Goal: Task Accomplishment & Management: Manage account settings

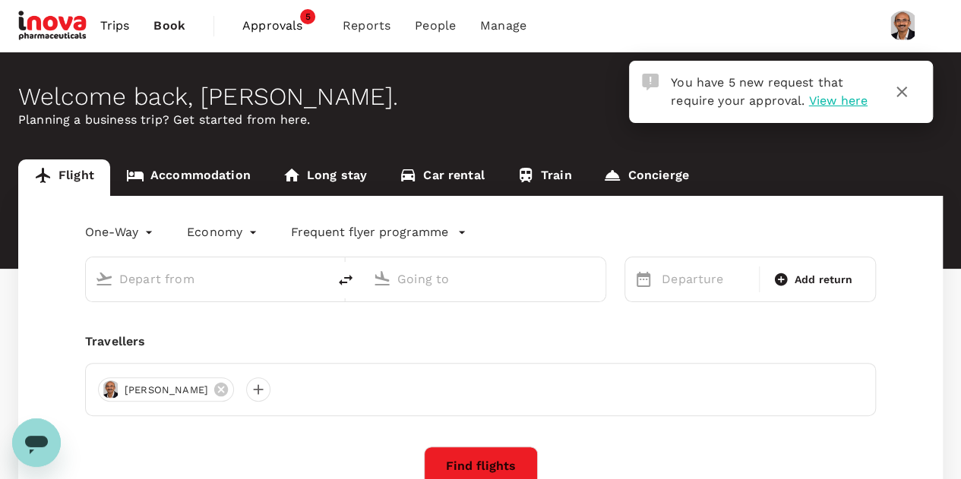
type input "roundtrip"
type input "Singapore Changi (SIN)"
type input "Suvarnabhumi Intl (BKK)"
type input "Singapore Changi (SIN)"
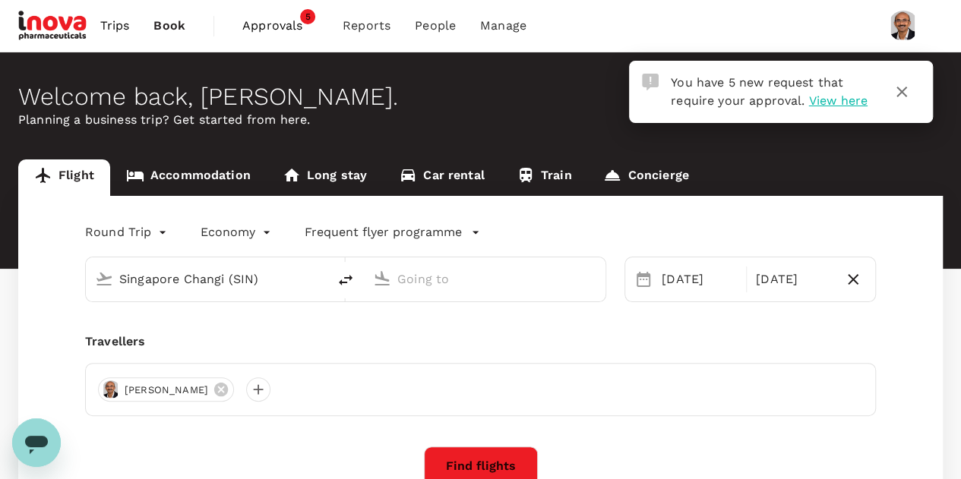
type input "Suvarnabhumi Intl (BKK)"
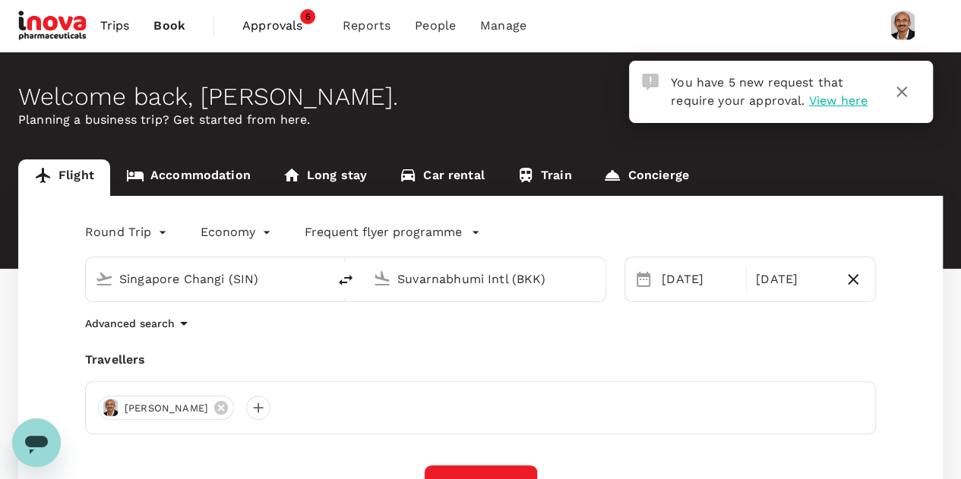
drag, startPoint x: 284, startPoint y: 270, endPoint x: 503, endPoint y: 271, distance: 218.8
click at [503, 271] on div "Singapore Changi (SIN) Suvarnabhumi Intl (BKK)" at bounding box center [345, 280] width 521 height 46
click at [831, 107] on span "View here" at bounding box center [837, 100] width 59 height 14
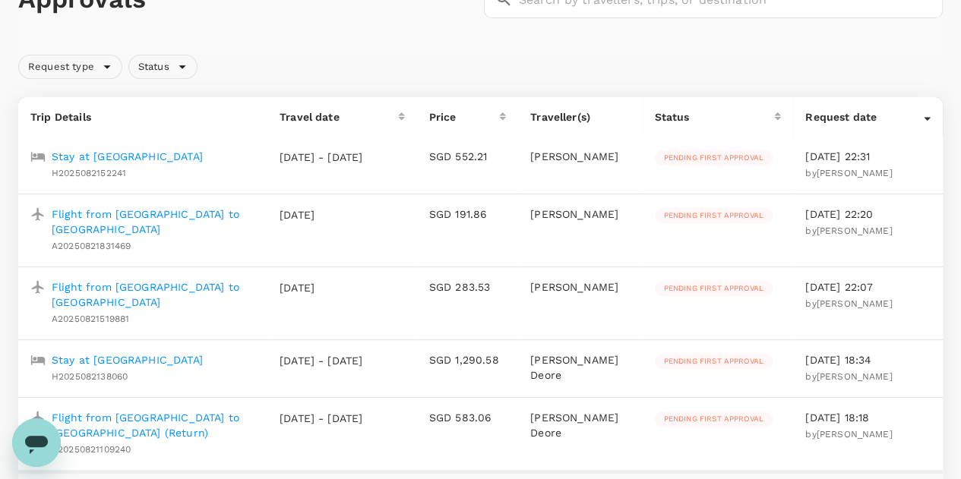
scroll to position [106, 0]
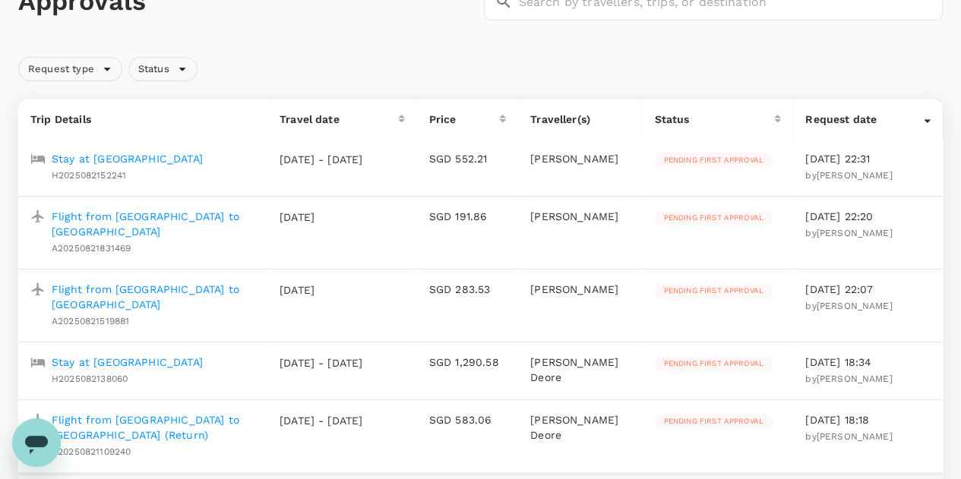
click at [156, 155] on p "Stay at [GEOGRAPHIC_DATA]" at bounding box center [127, 158] width 151 height 15
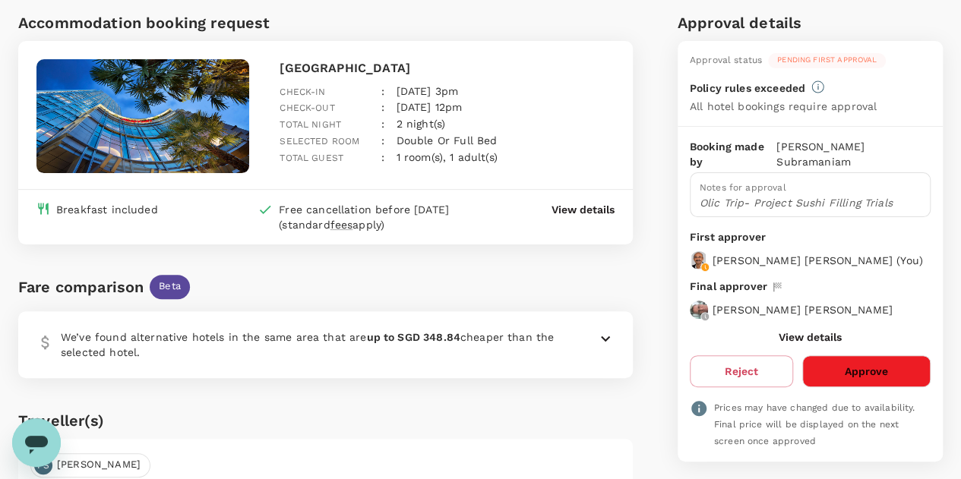
scroll to position [96, 0]
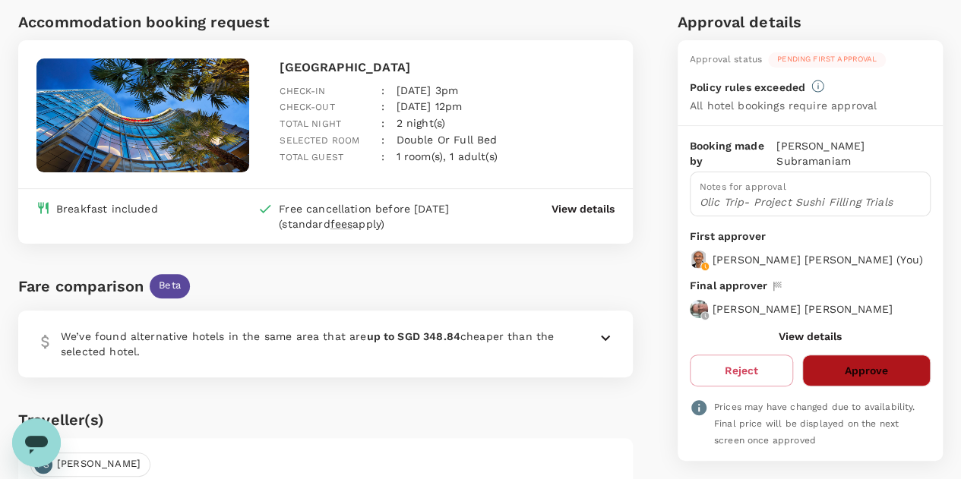
click at [852, 355] on button "Approve" at bounding box center [866, 371] width 128 height 32
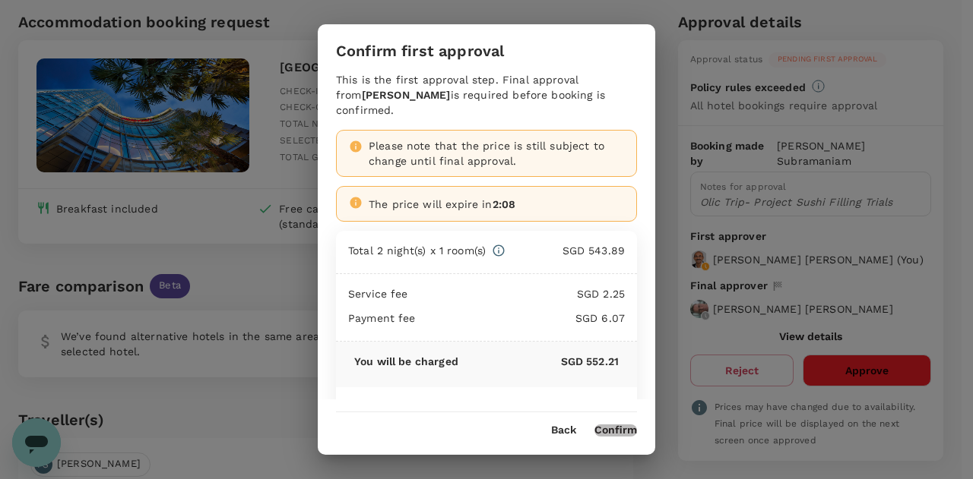
click at [617, 428] on button "Confirm" at bounding box center [615, 431] width 43 height 12
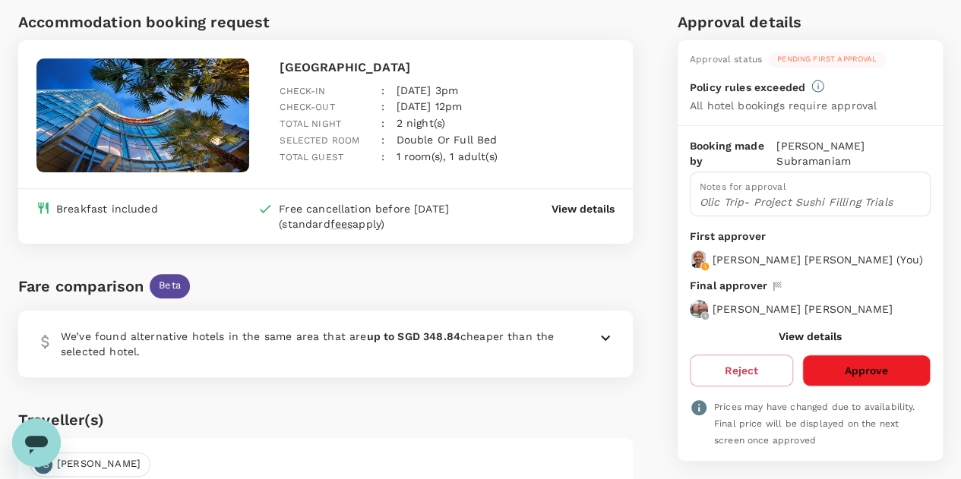
scroll to position [0, 0]
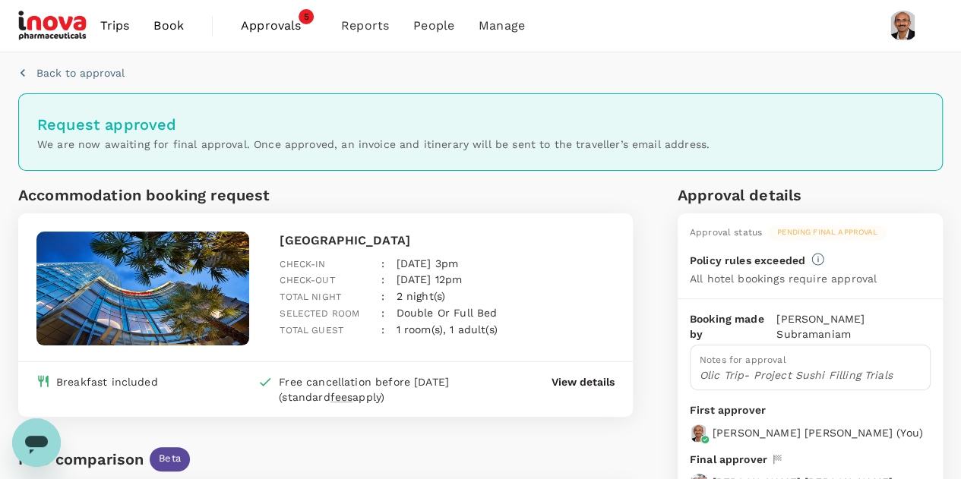
click at [264, 23] on span "Approvals" at bounding box center [279, 26] width 76 height 18
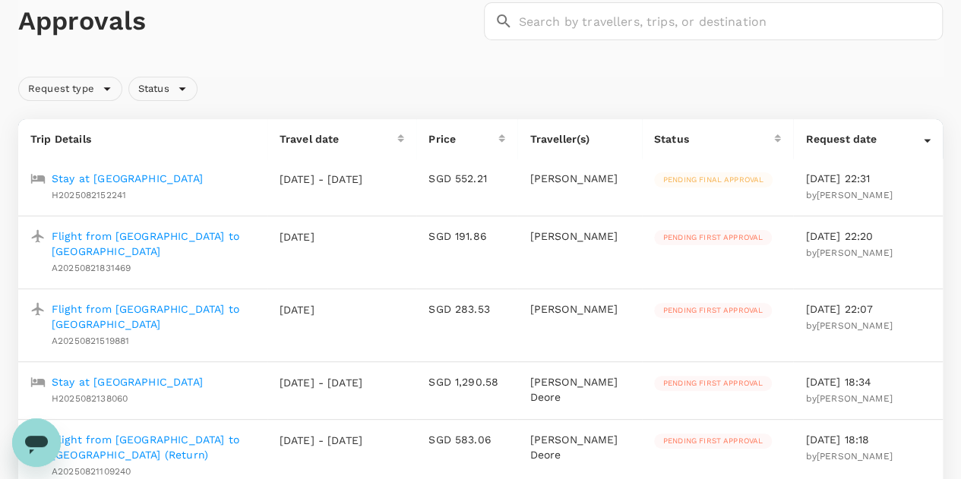
scroll to position [91, 0]
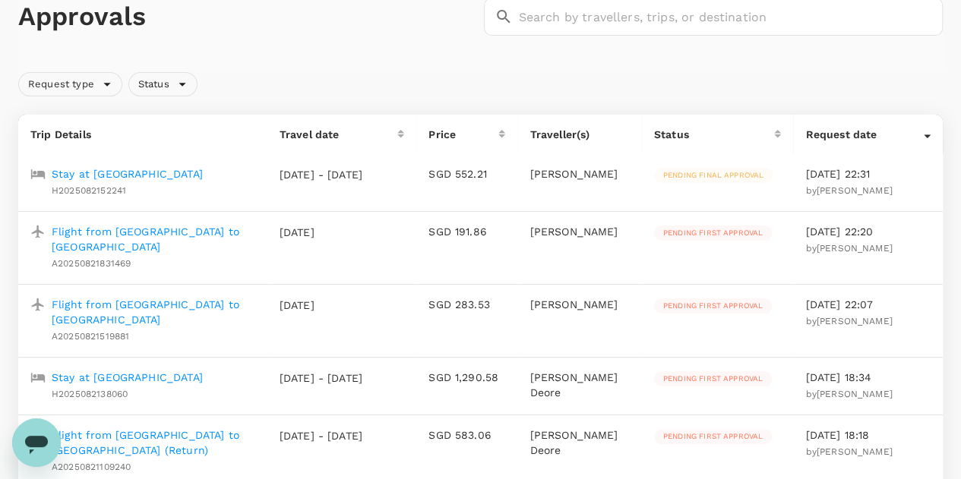
click at [181, 242] on p "Flight from [GEOGRAPHIC_DATA] to [GEOGRAPHIC_DATA]" at bounding box center [154, 239] width 204 height 30
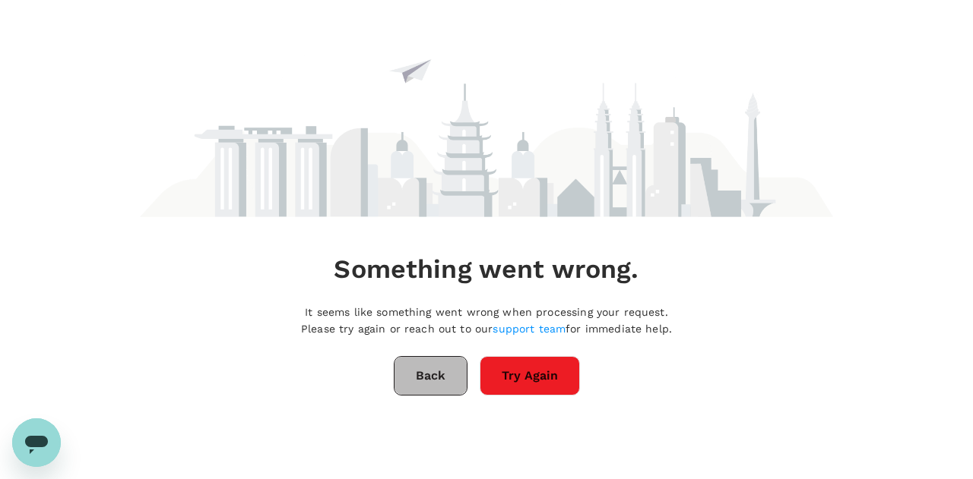
click at [440, 372] on button "Back" at bounding box center [431, 376] width 74 height 40
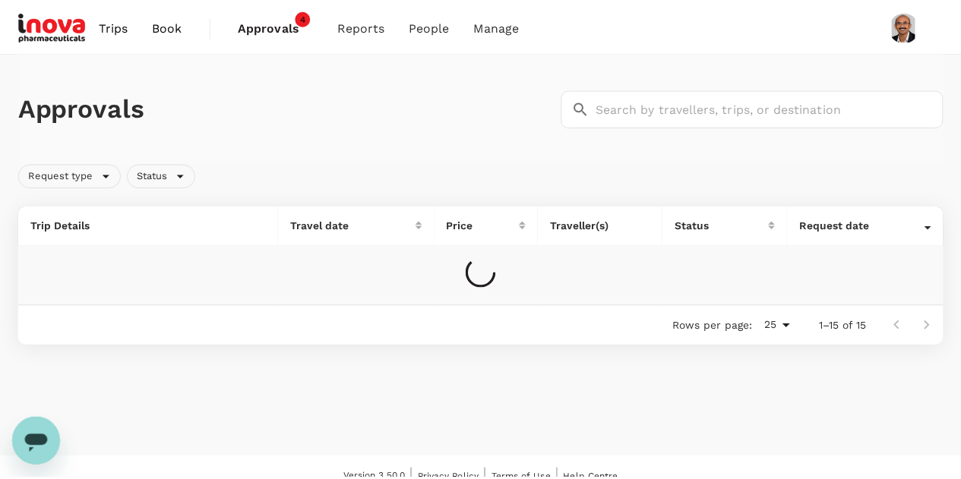
scroll to position [17, 0]
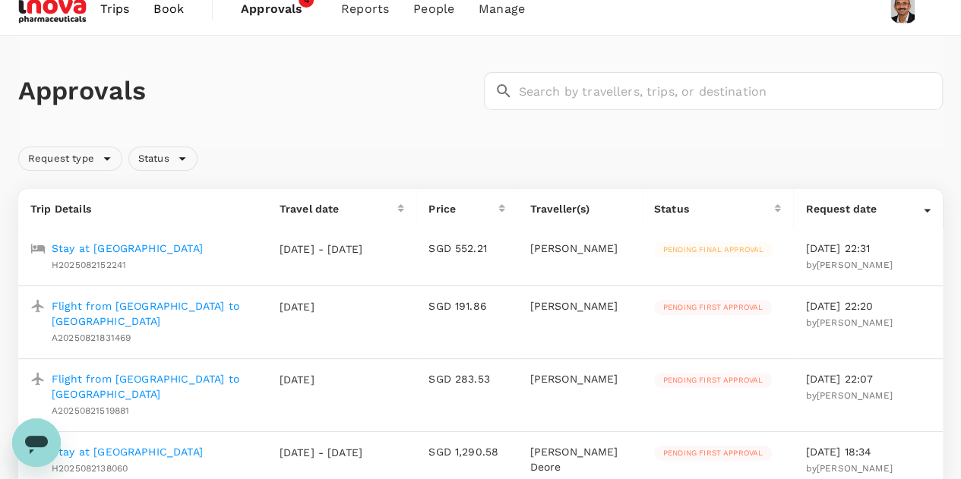
click at [132, 321] on p "Flight from [GEOGRAPHIC_DATA] to [GEOGRAPHIC_DATA]" at bounding box center [154, 314] width 204 height 30
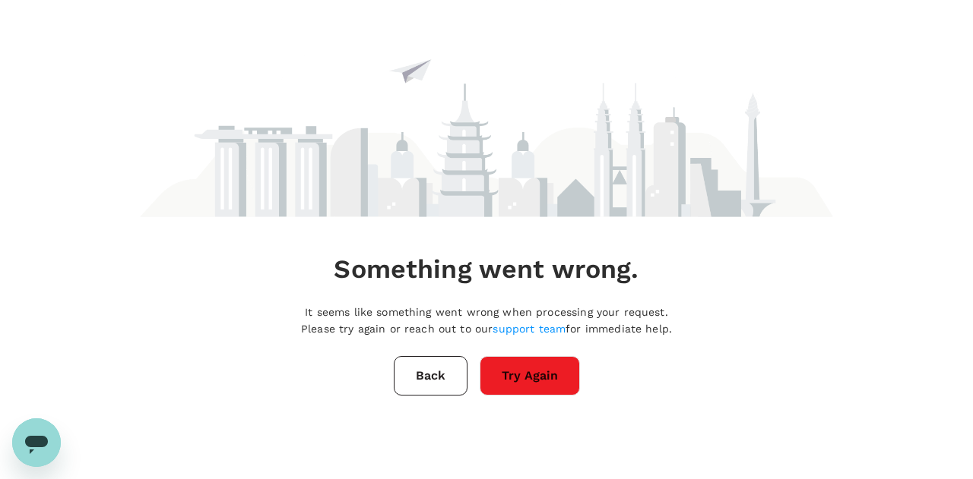
click at [509, 371] on button "Try Again" at bounding box center [529, 376] width 100 height 40
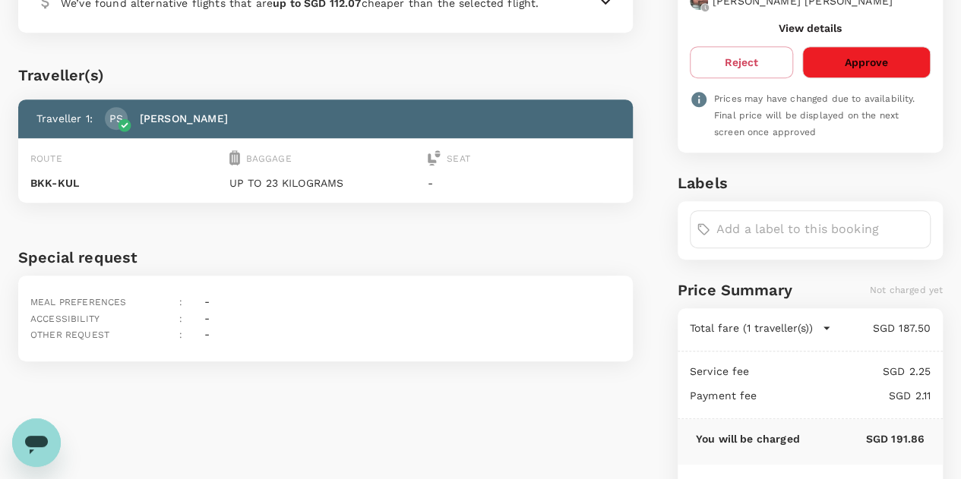
scroll to position [422, 0]
click at [892, 47] on button "Approve" at bounding box center [866, 63] width 128 height 32
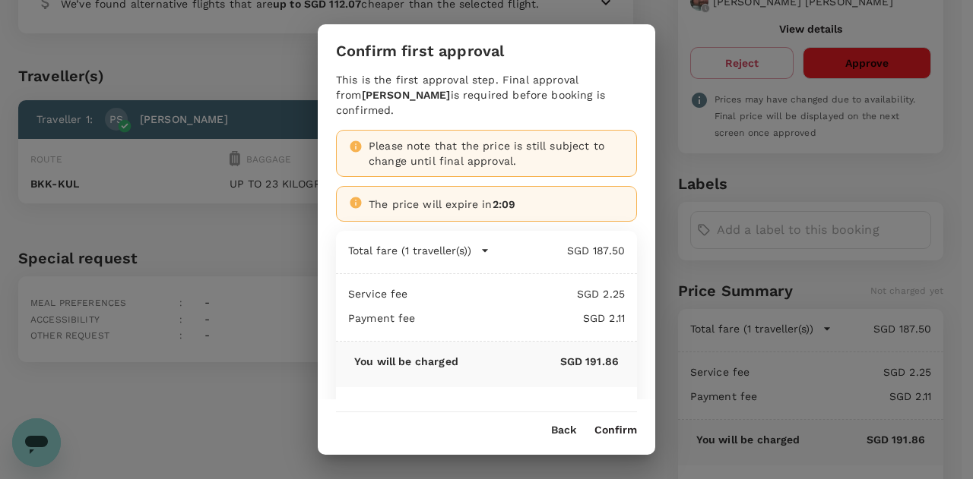
click at [618, 420] on div "Back Confirm" at bounding box center [486, 425] width 337 height 24
click at [618, 425] on button "Confirm" at bounding box center [615, 431] width 43 height 12
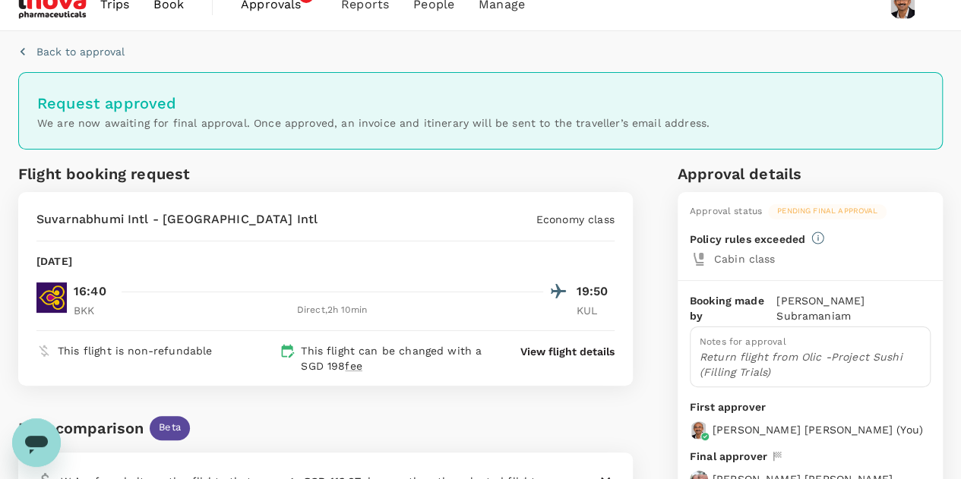
scroll to position [0, 0]
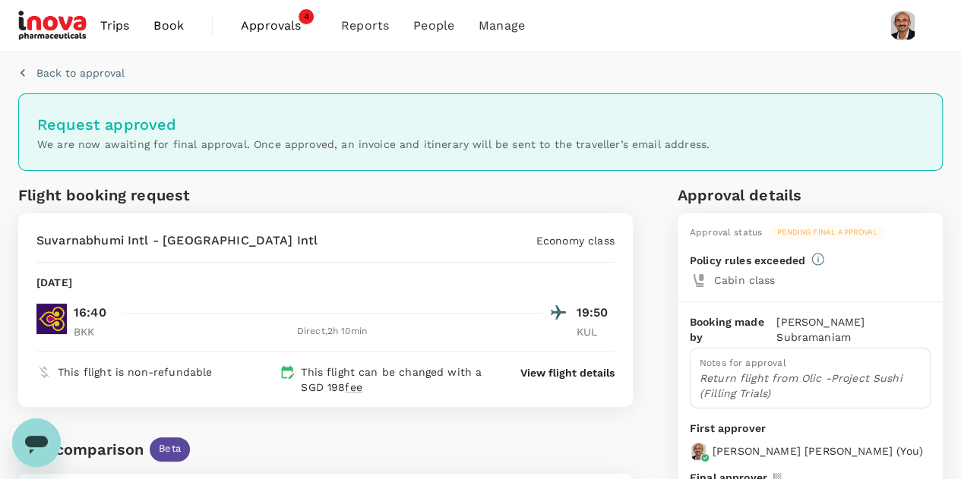
click at [280, 25] on span "Approvals" at bounding box center [279, 26] width 76 height 18
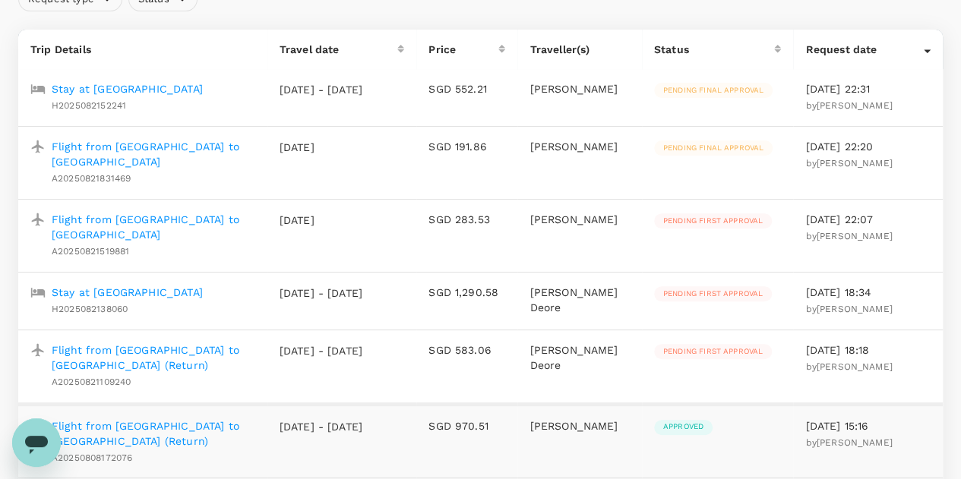
scroll to position [177, 0]
click at [188, 217] on p "Flight from [GEOGRAPHIC_DATA] to [GEOGRAPHIC_DATA]" at bounding box center [154, 226] width 204 height 30
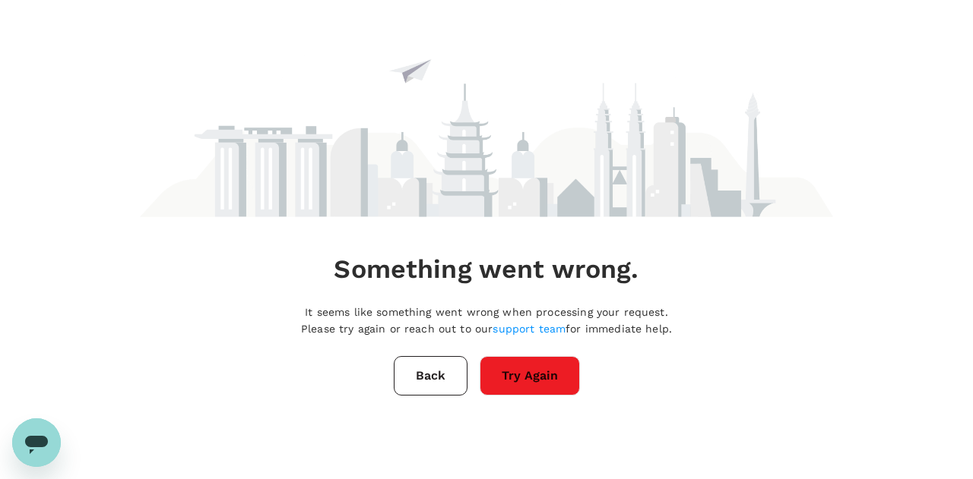
click at [540, 383] on button "Try Again" at bounding box center [529, 376] width 100 height 40
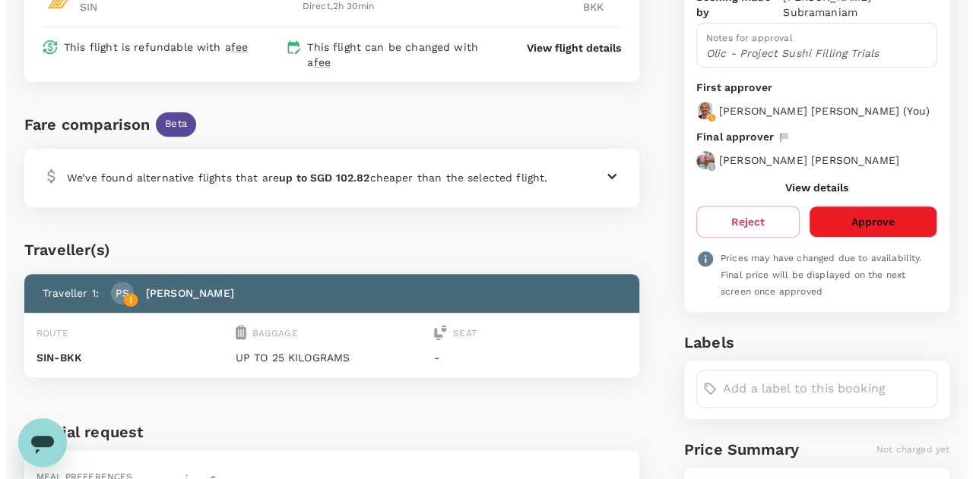
scroll to position [251, 0]
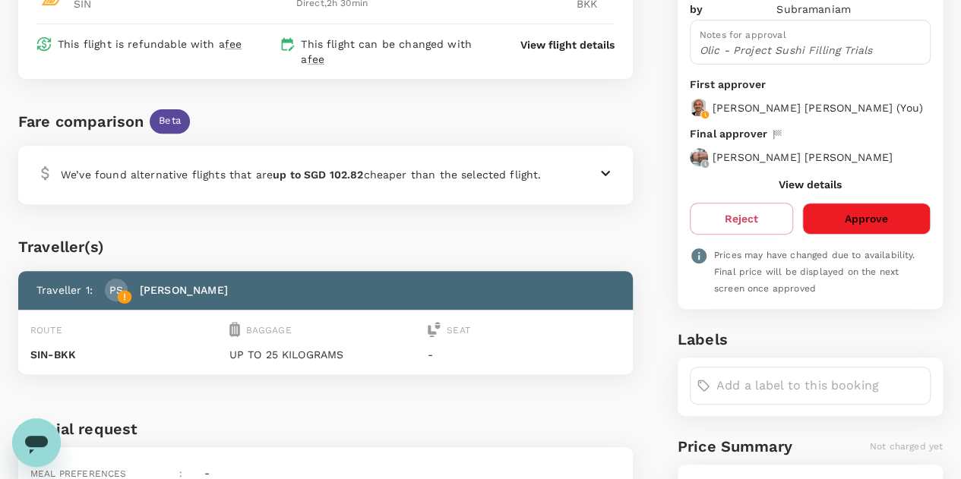
click at [859, 203] on button "Approve" at bounding box center [866, 219] width 128 height 32
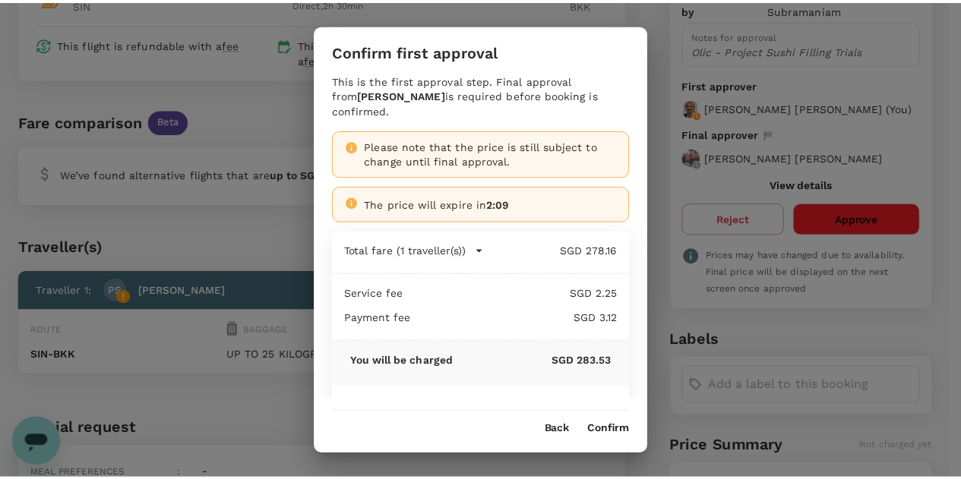
scroll to position [32, 0]
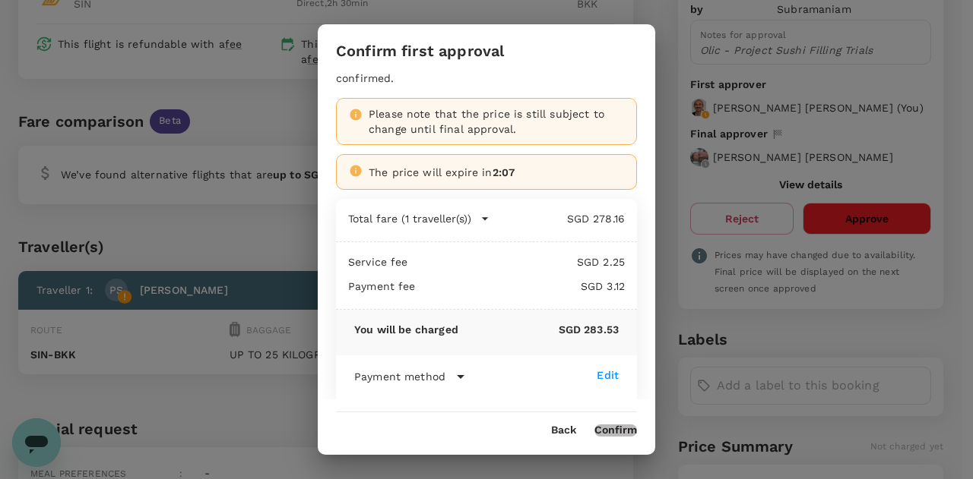
click at [627, 431] on button "Confirm" at bounding box center [615, 431] width 43 height 12
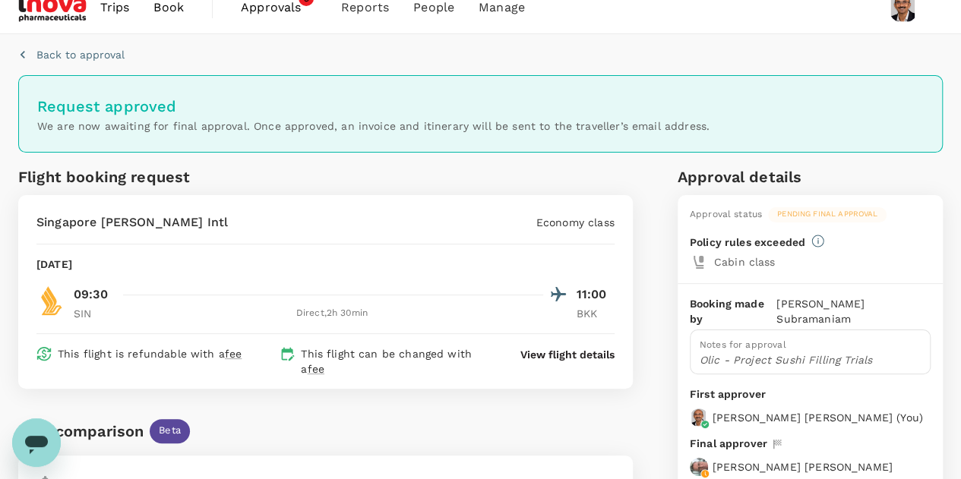
scroll to position [0, 0]
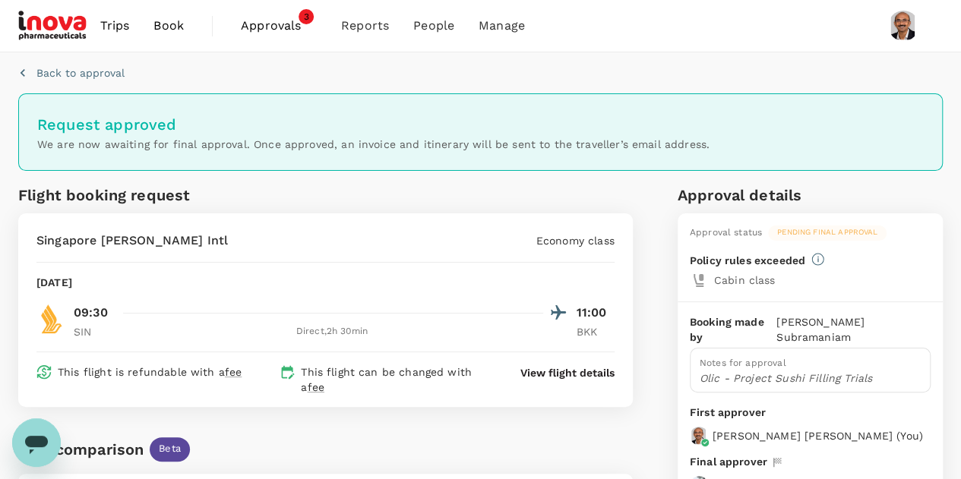
click at [260, 26] on span "Approvals" at bounding box center [279, 26] width 76 height 18
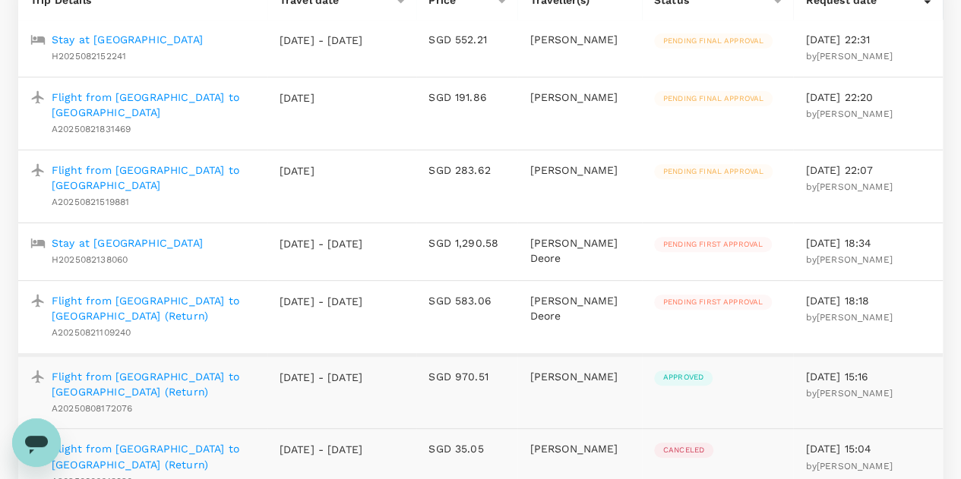
scroll to position [226, 0]
click at [190, 235] on p "Stay at [GEOGRAPHIC_DATA]" at bounding box center [127, 242] width 151 height 15
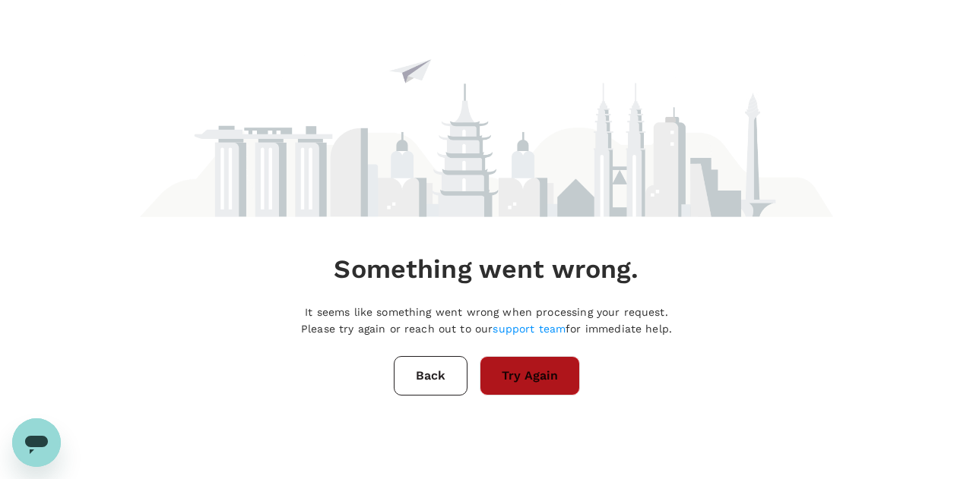
click at [544, 362] on button "Try Again" at bounding box center [529, 376] width 100 height 40
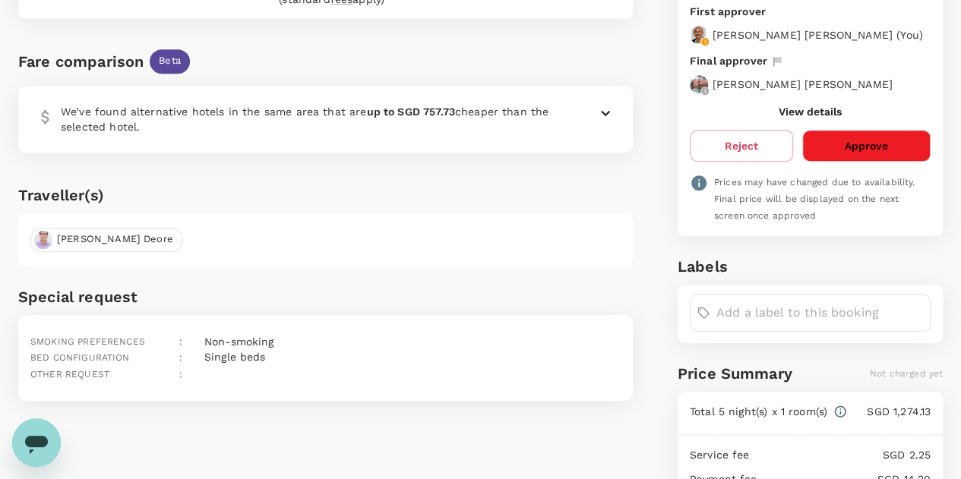
scroll to position [321, 0]
click at [875, 150] on button "Approve" at bounding box center [866, 145] width 128 height 32
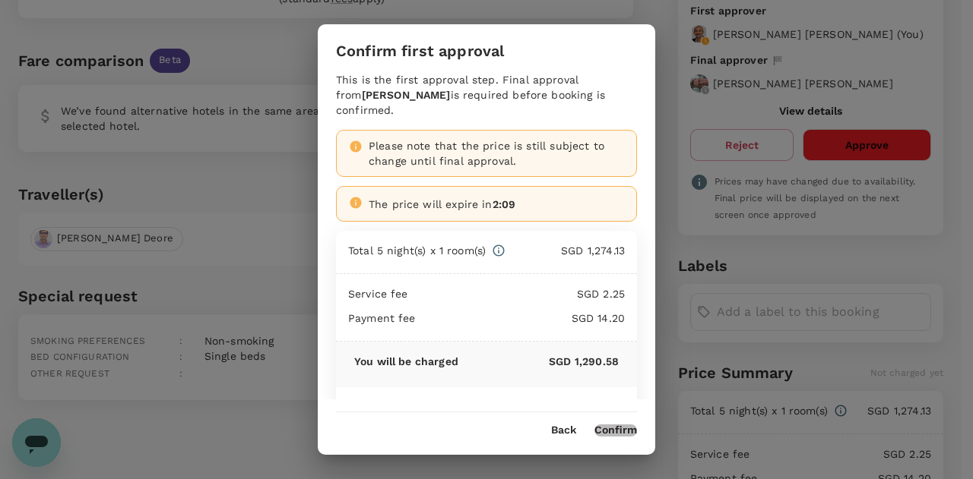
click at [617, 427] on button "Confirm" at bounding box center [615, 431] width 43 height 12
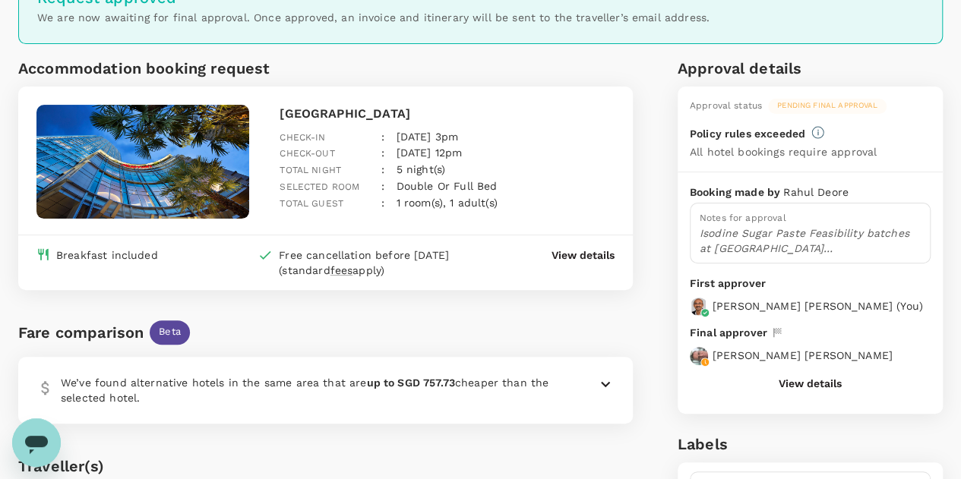
scroll to position [0, 0]
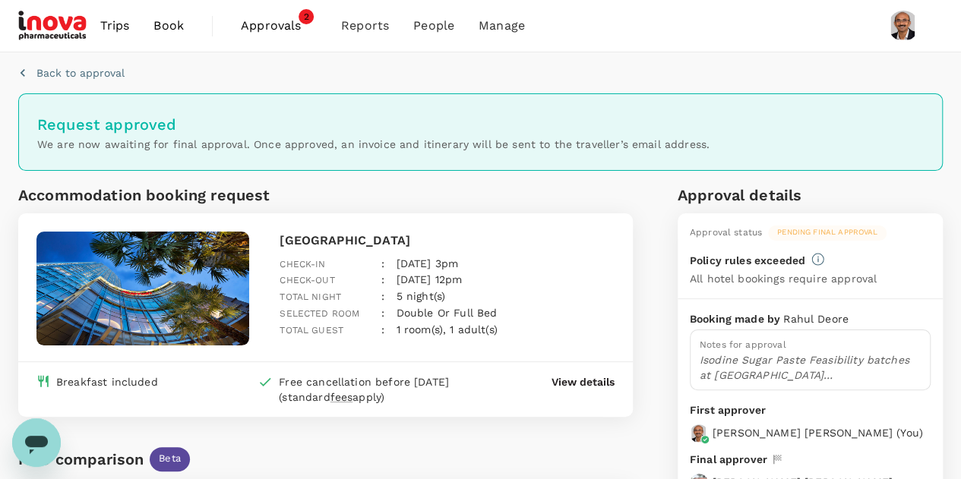
click at [264, 27] on span "Approvals" at bounding box center [279, 26] width 76 height 18
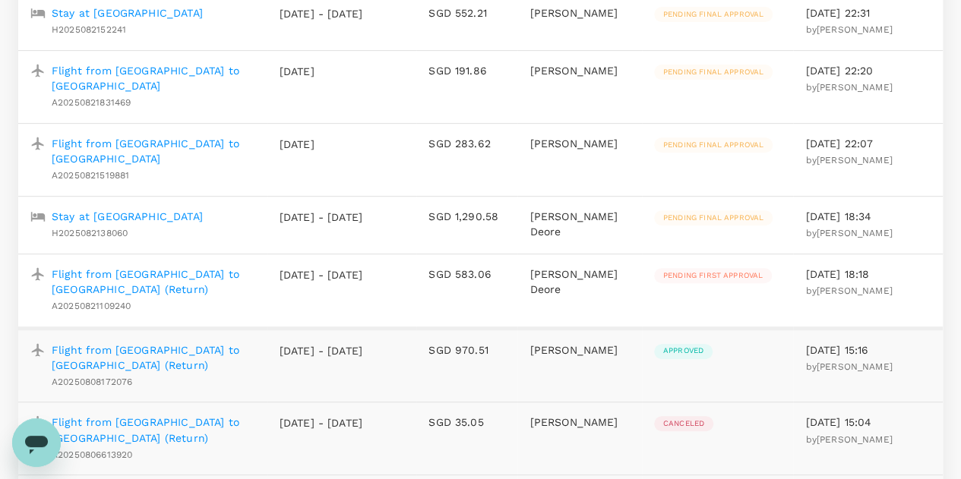
scroll to position [253, 0]
click at [159, 268] on p "Flight from [GEOGRAPHIC_DATA] to [GEOGRAPHIC_DATA] (Return)" at bounding box center [154, 281] width 204 height 30
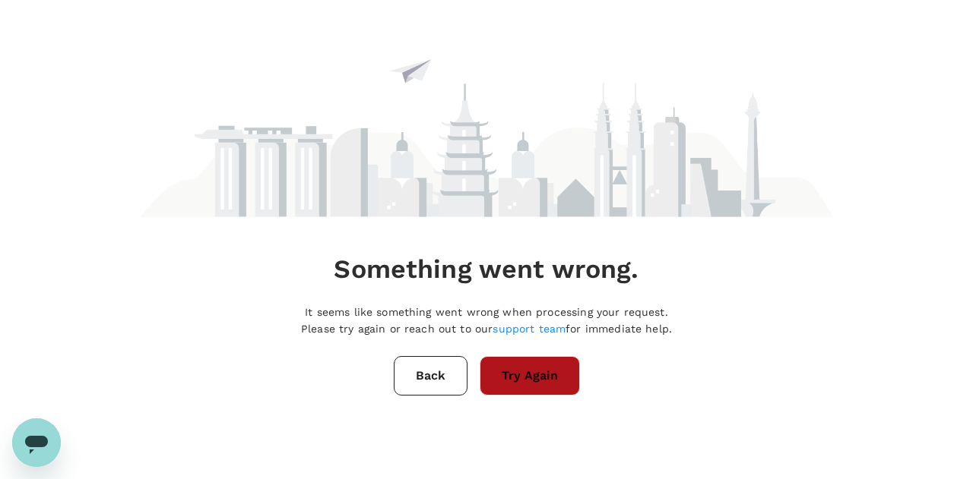
click at [533, 362] on button "Try Again" at bounding box center [529, 376] width 100 height 40
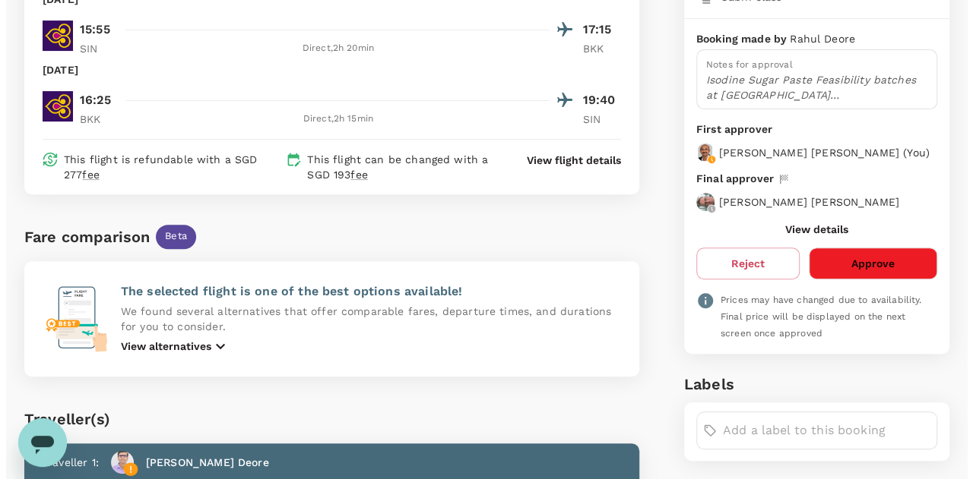
scroll to position [208, 0]
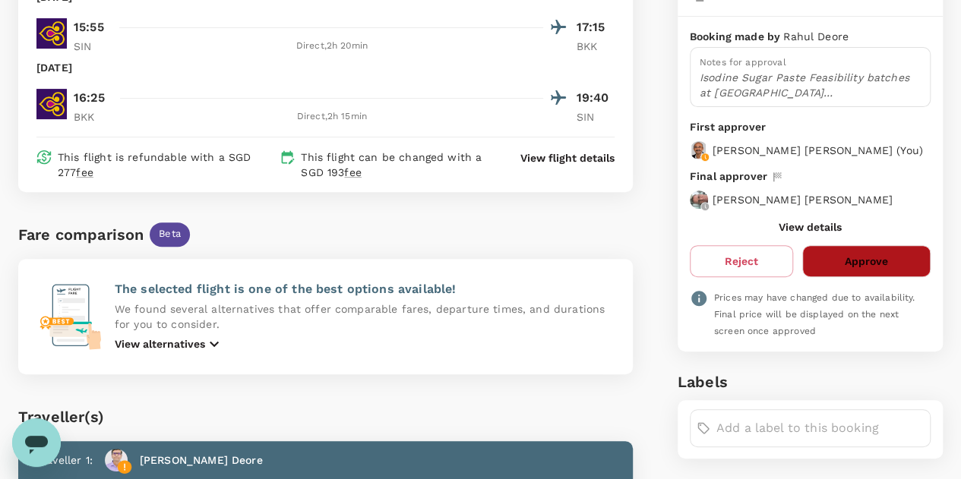
click at [875, 251] on button "Approve" at bounding box center [866, 261] width 128 height 32
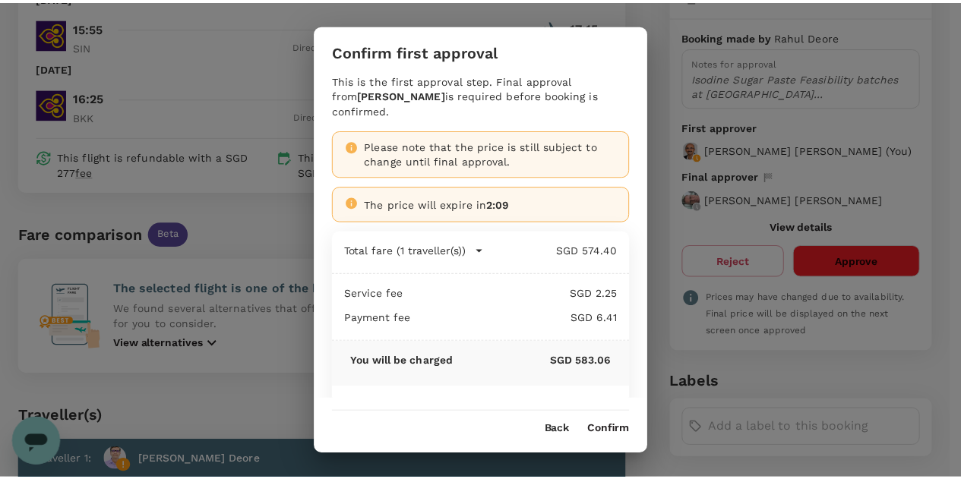
scroll to position [20, 0]
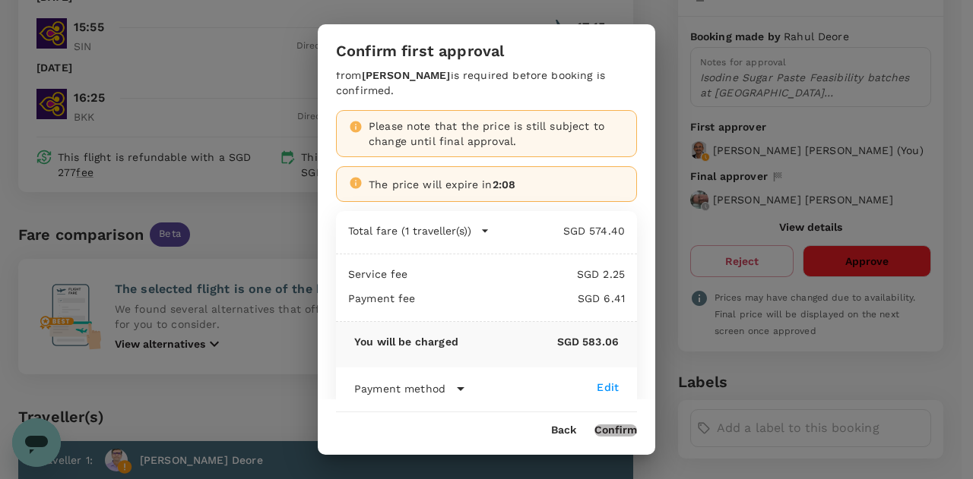
click at [631, 432] on button "Confirm" at bounding box center [615, 431] width 43 height 12
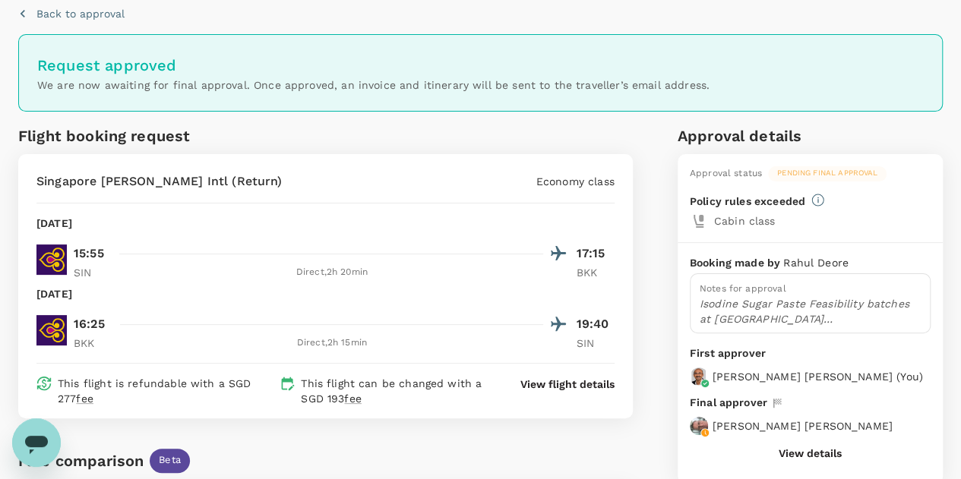
scroll to position [0, 0]
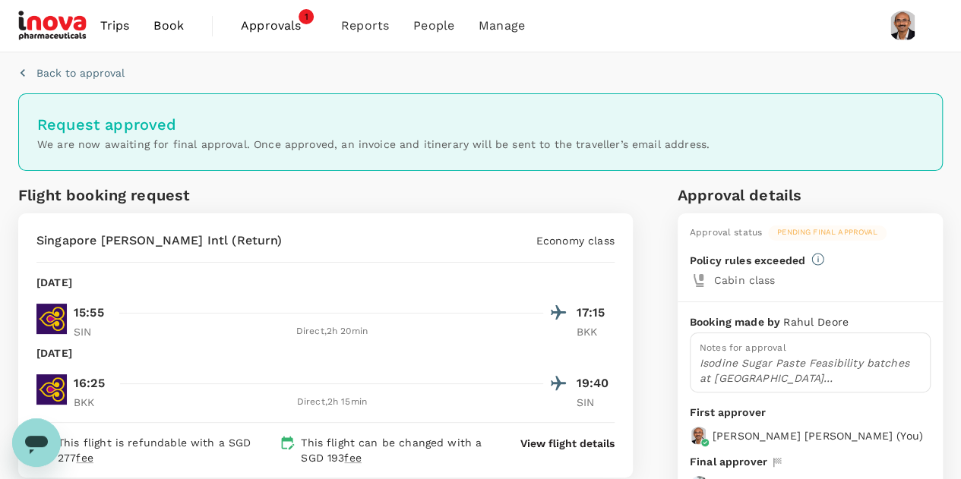
click at [275, 24] on span "Approvals" at bounding box center [279, 26] width 76 height 18
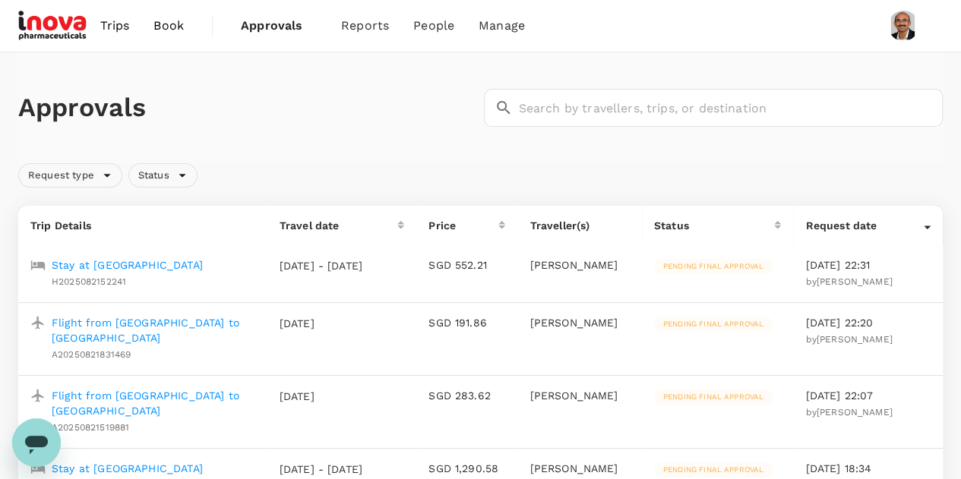
click at [120, 24] on span "Trips" at bounding box center [115, 26] width 30 height 18
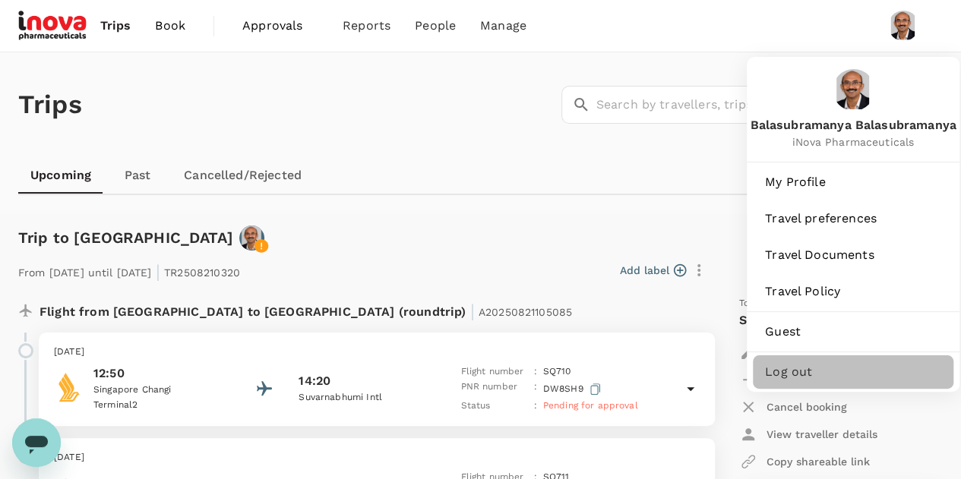
click at [777, 370] on span "Log out" at bounding box center [853, 372] width 176 height 18
